Goal: Information Seeking & Learning: Learn about a topic

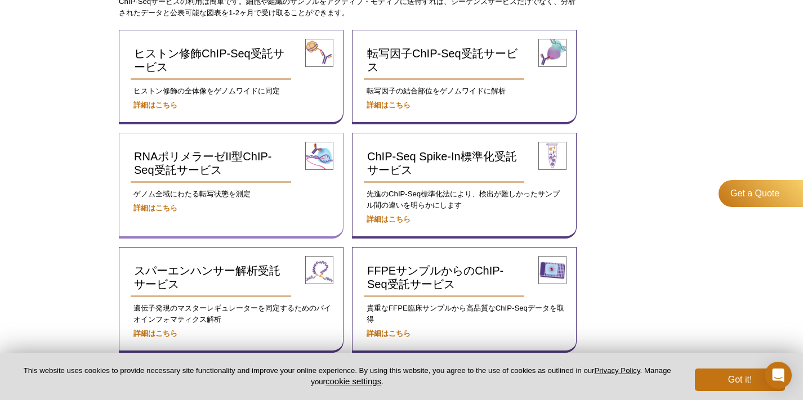
scroll to position [401, 0]
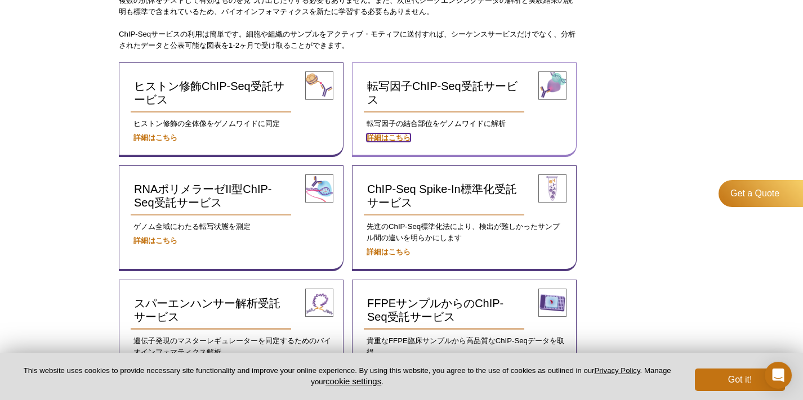
click at [375, 135] on strong "詳細はこちら" at bounding box center [388, 137] width 44 height 8
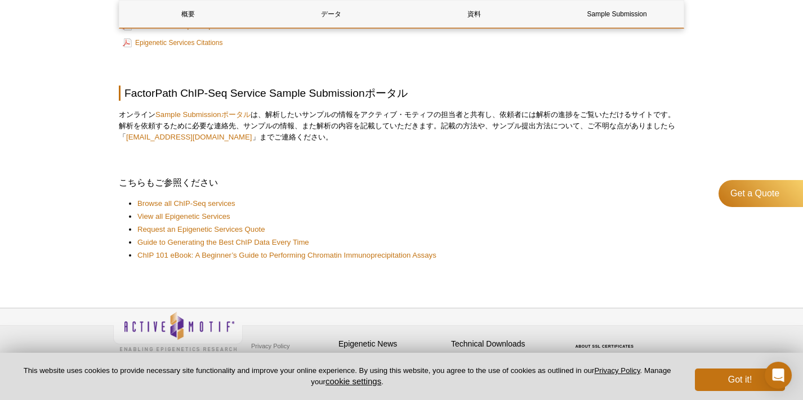
scroll to position [803, 0]
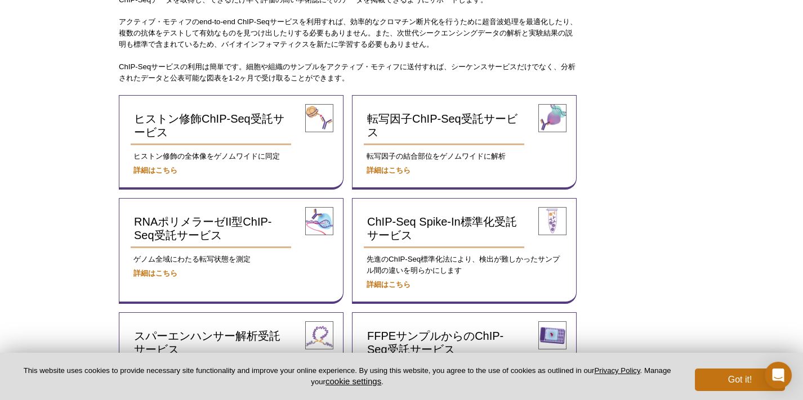
scroll to position [191, 0]
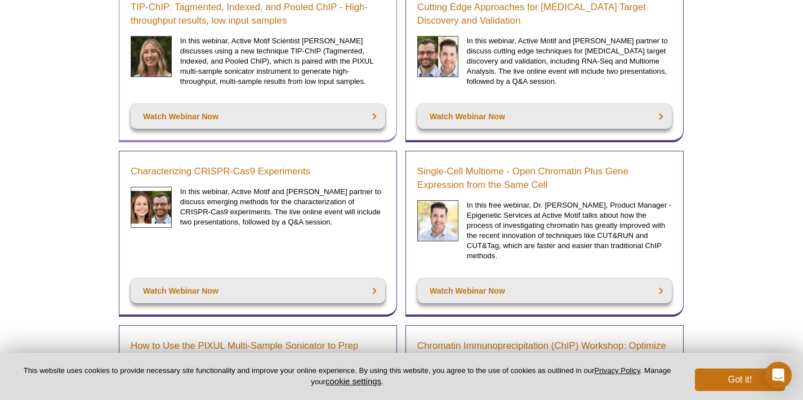
scroll to position [289, 0]
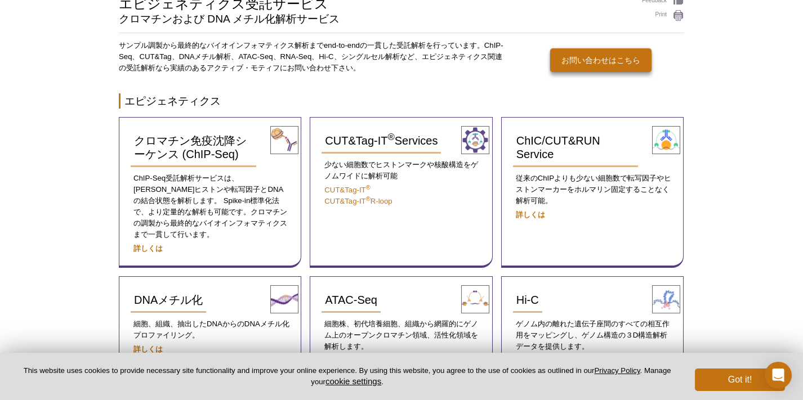
scroll to position [96, 0]
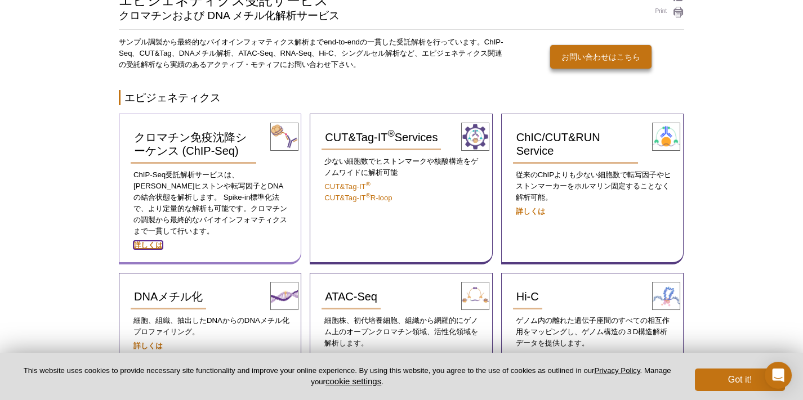
click at [149, 241] on strong "詳しくは" at bounding box center [147, 245] width 29 height 8
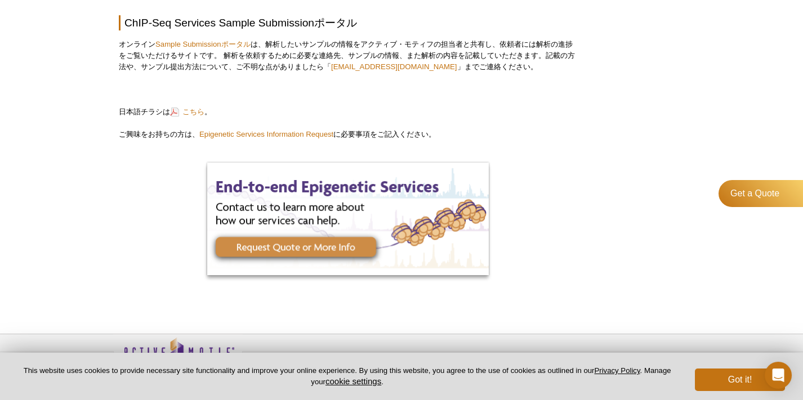
scroll to position [2200, 0]
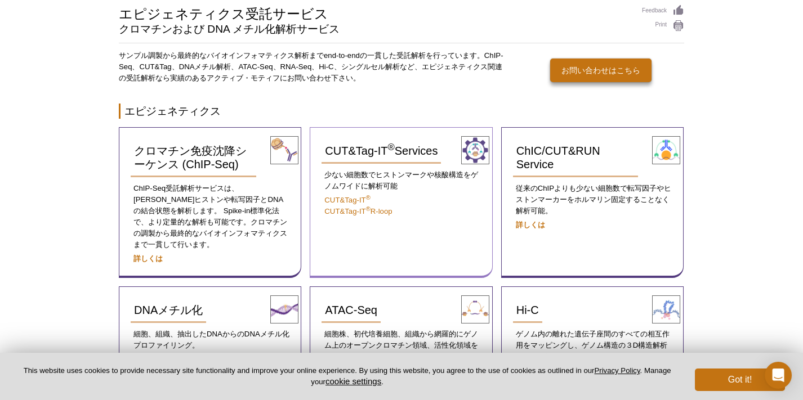
scroll to position [32, 0]
